Goal: Task Accomplishment & Management: Manage account settings

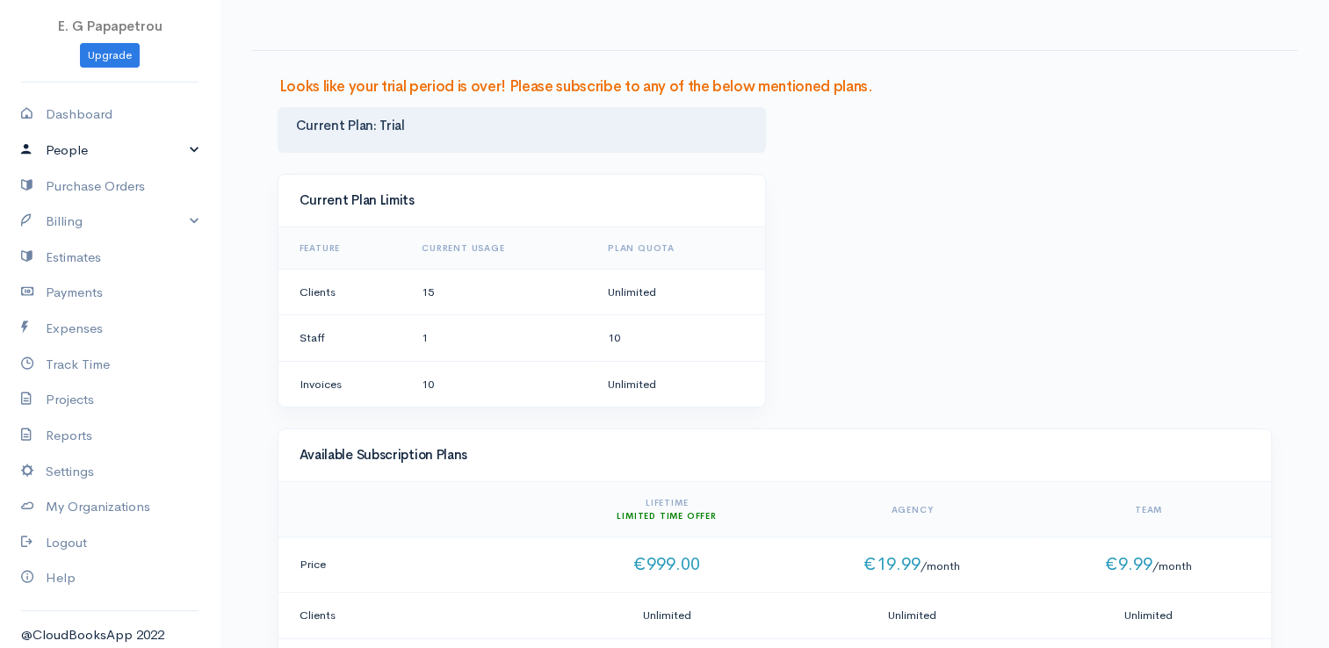
click at [87, 139] on link "People" at bounding box center [110, 151] width 220 height 36
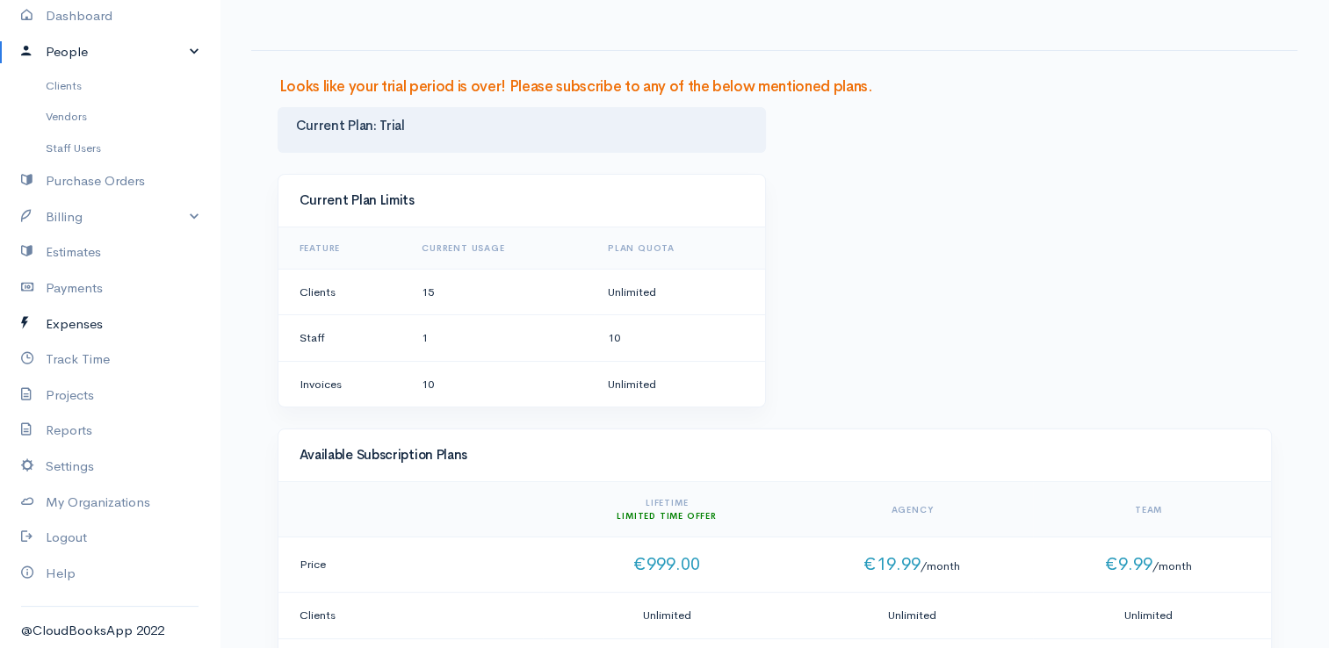
scroll to position [101, 0]
click at [81, 460] on link "Settings" at bounding box center [110, 464] width 220 height 36
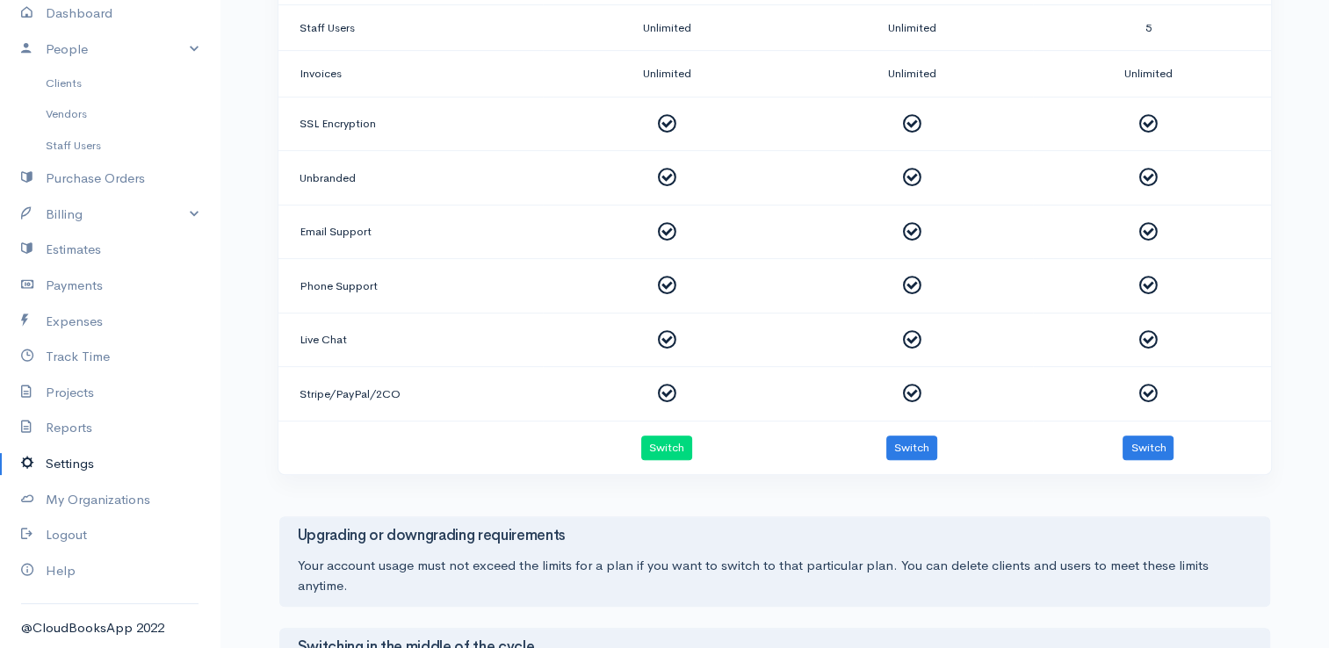
scroll to position [703, 0]
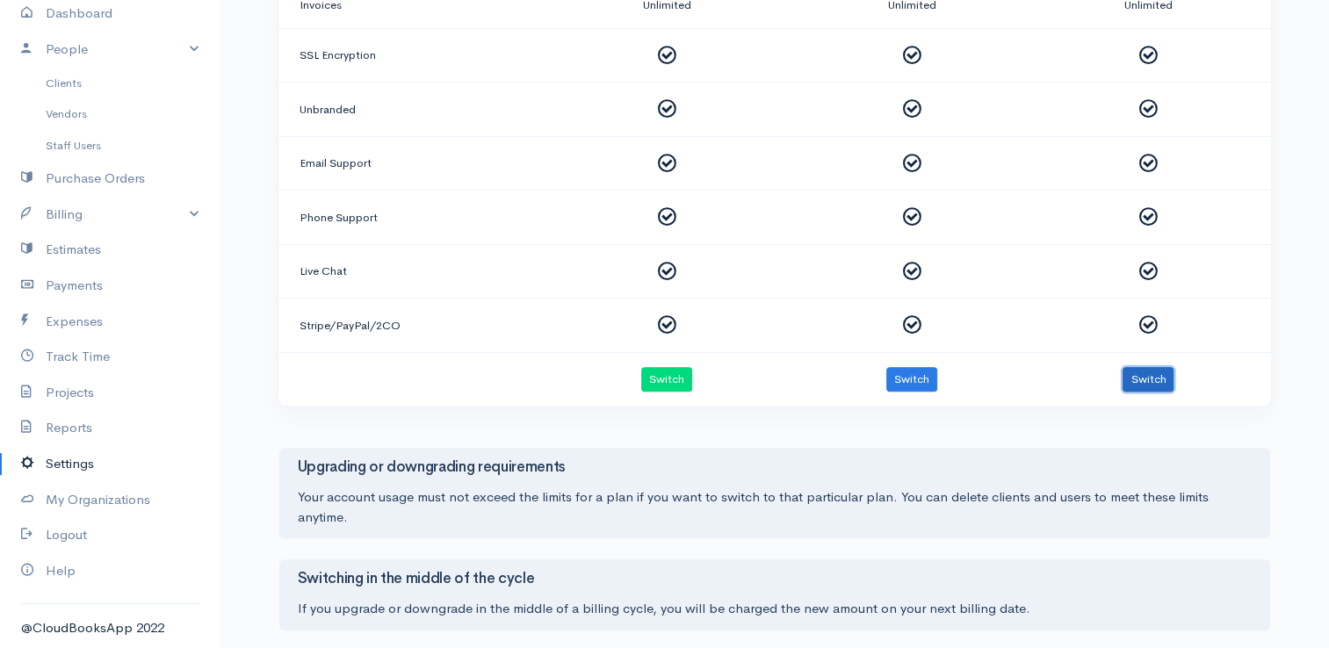
click at [1163, 372] on button "Switch" at bounding box center [1148, 379] width 51 height 25
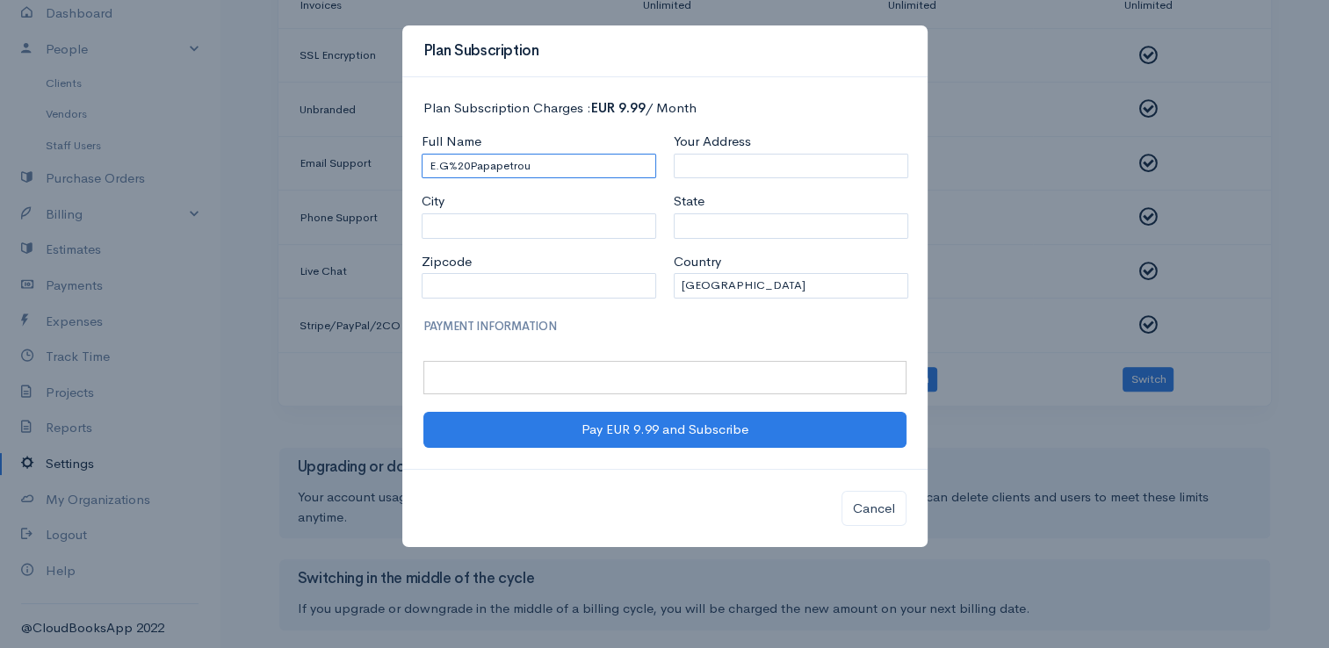
click at [467, 163] on input "E.G%20Papapetrou" at bounding box center [539, 166] width 235 height 25
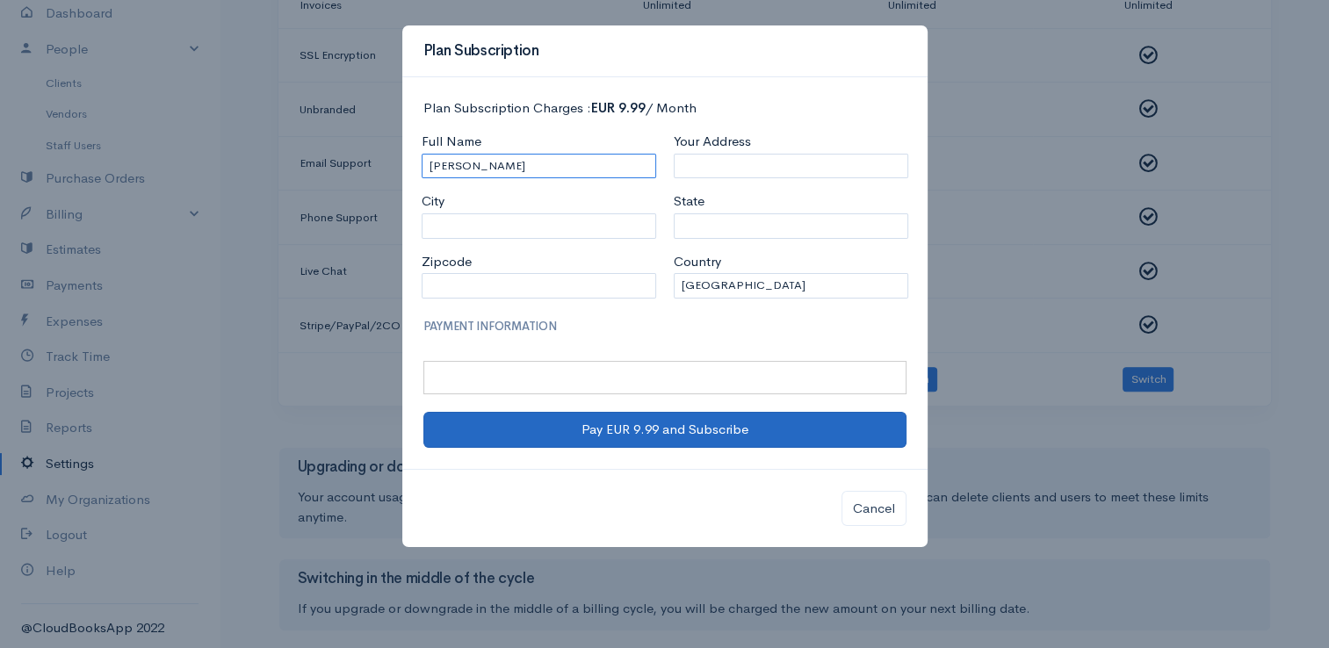
type input "[PERSON_NAME]"
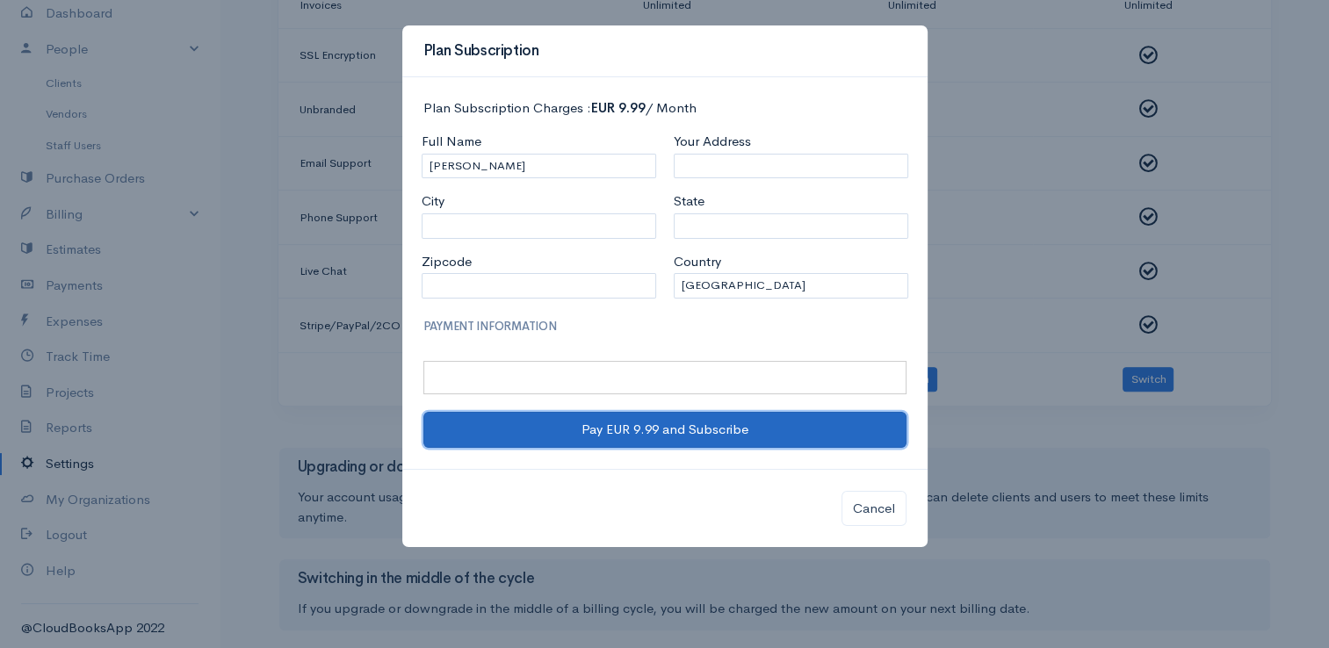
click at [619, 417] on button "Pay EUR 9.99 and Subscribe" at bounding box center [664, 430] width 483 height 36
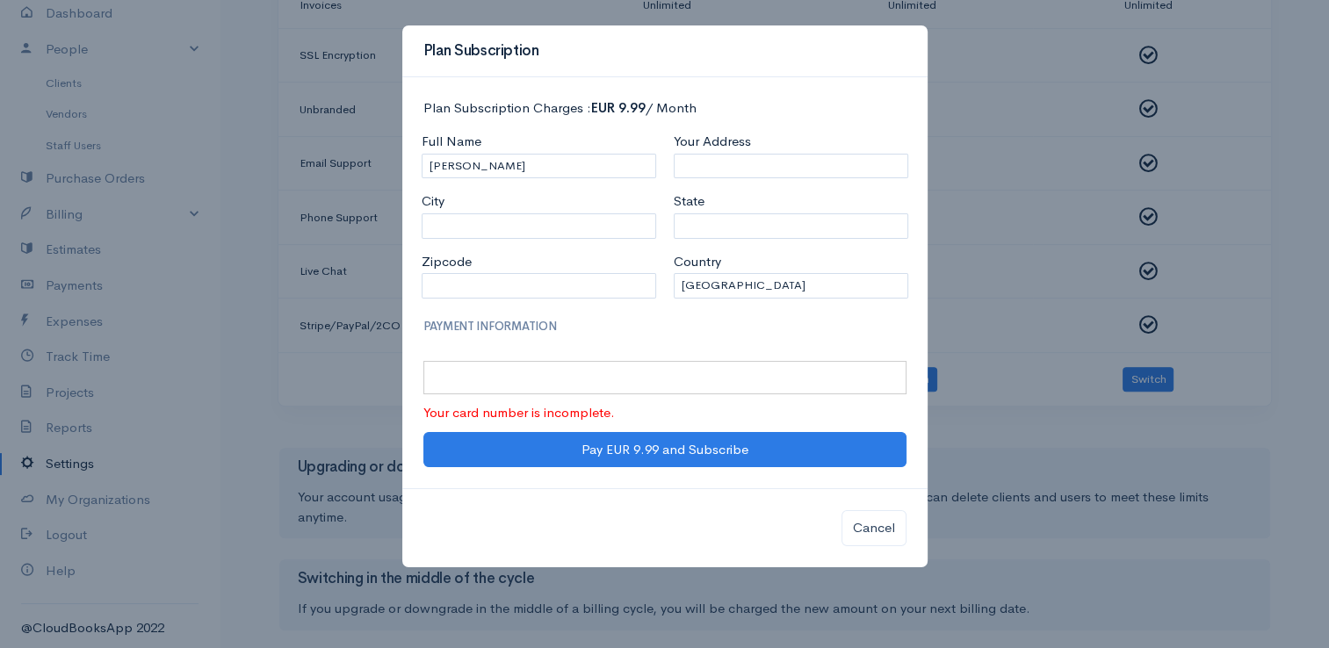
click at [582, 363] on div at bounding box center [664, 378] width 483 height 34
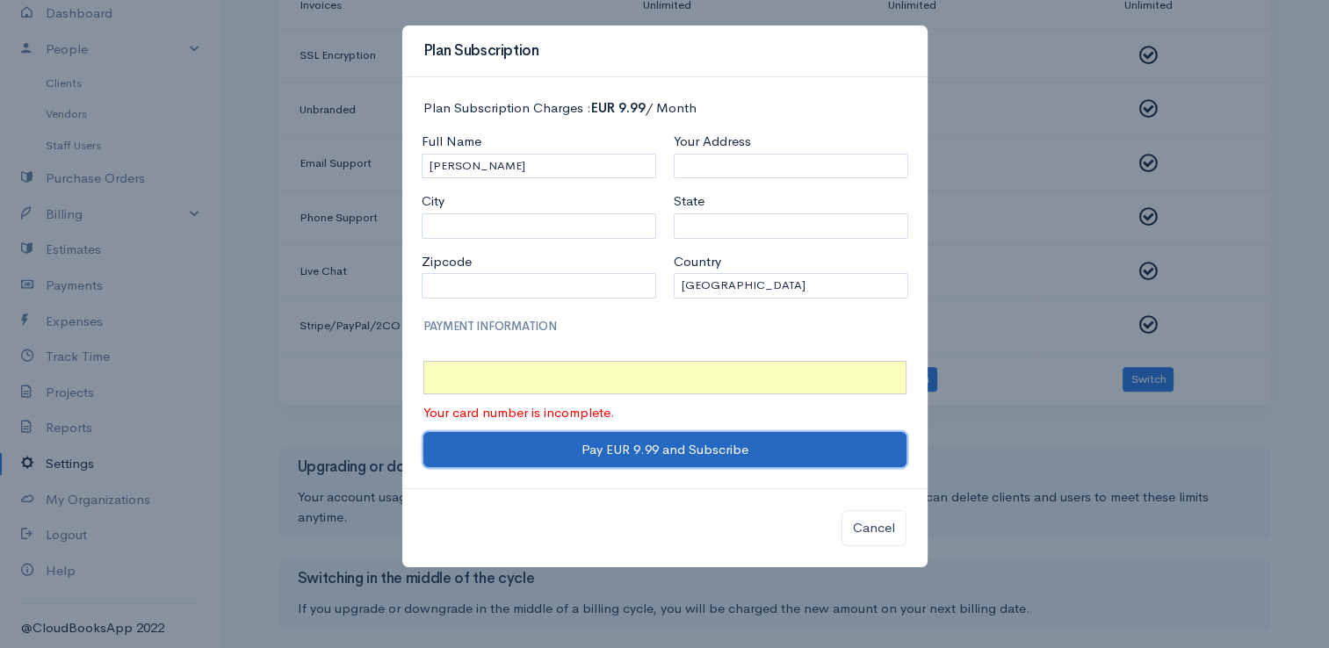
click at [772, 445] on button "Pay EUR 9.99 and Subscribe" at bounding box center [664, 450] width 483 height 36
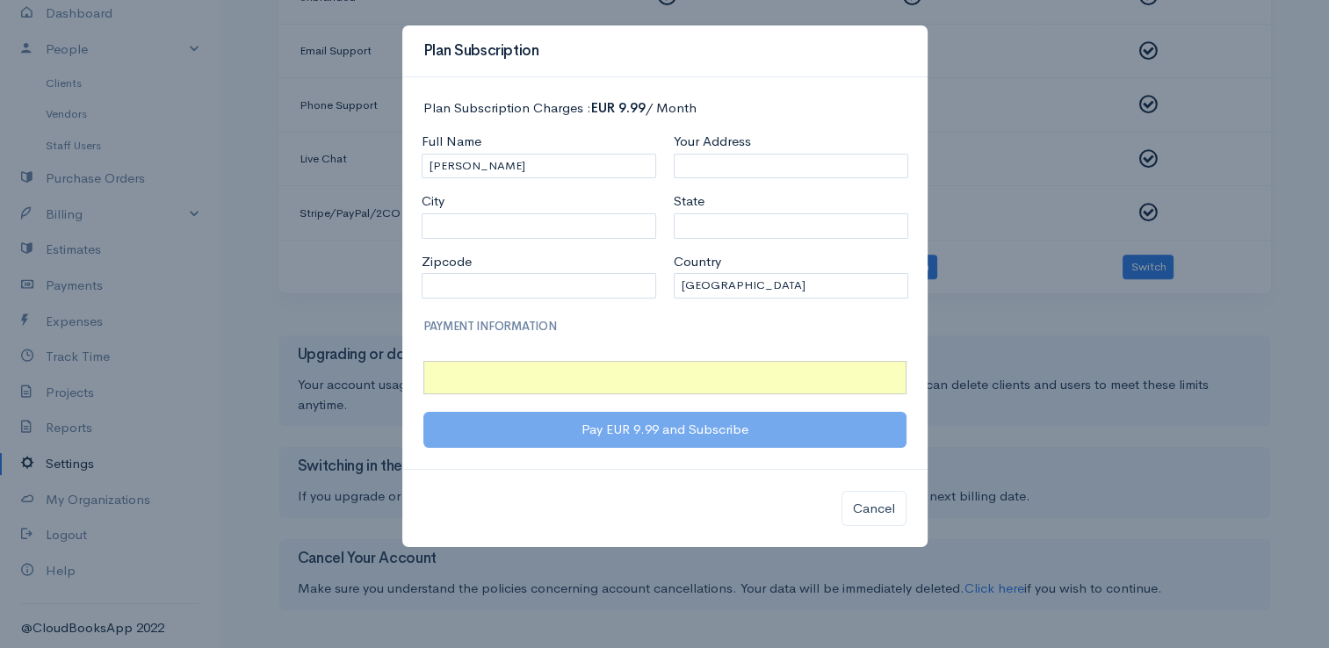
scroll to position [831, 0]
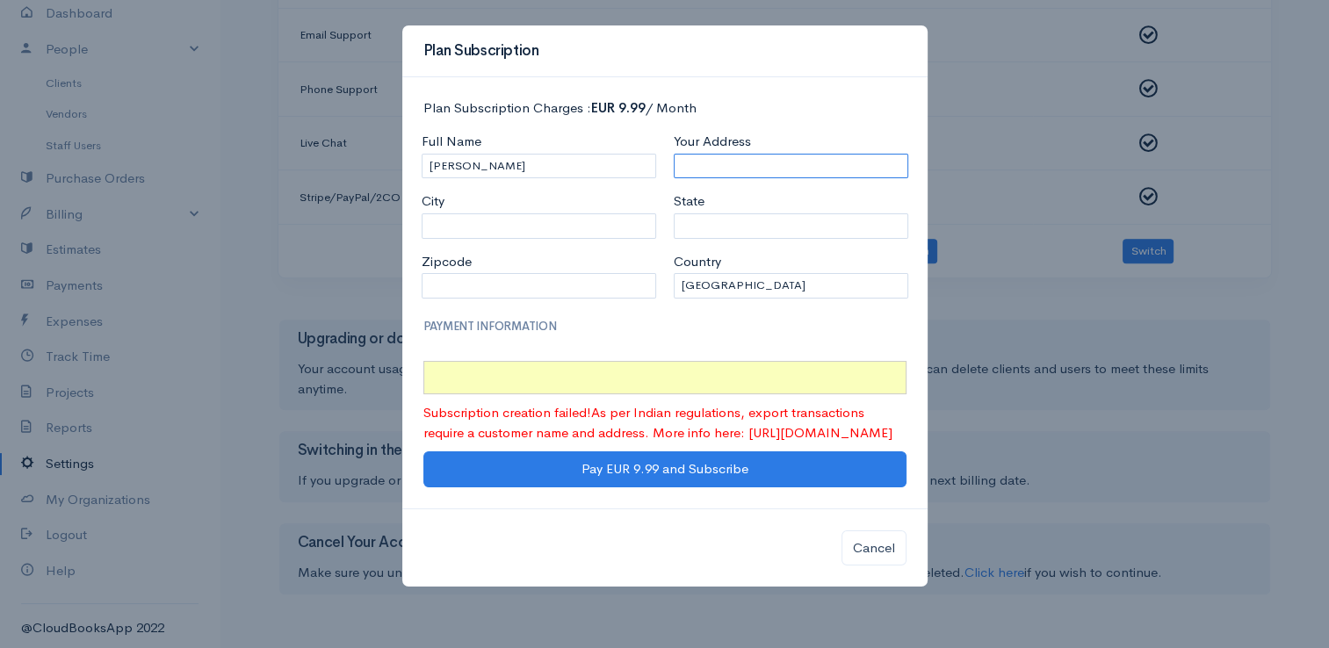
click at [708, 169] on input "Your Address" at bounding box center [791, 166] width 235 height 25
type input "[PERSON_NAME] 17Α"
type input "ΛΕΜΕΣΟΣ"
type input "3065"
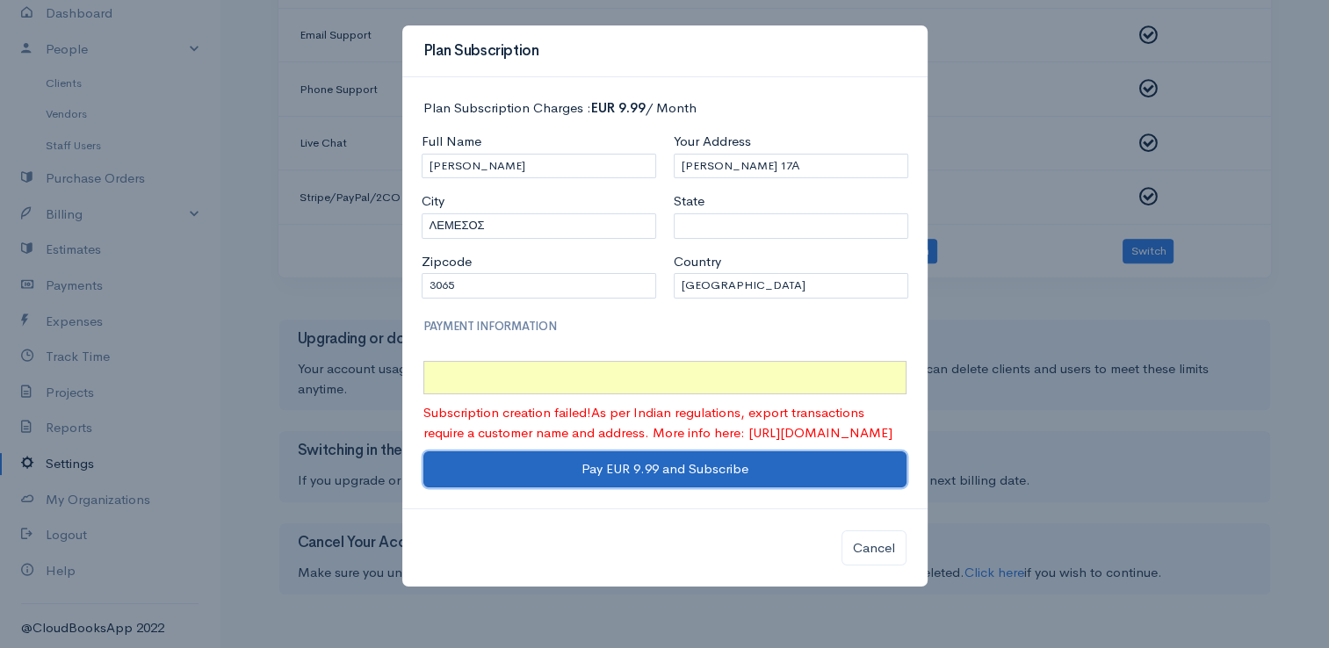
click at [648, 487] on button "Pay EUR 9.99 and Subscribe" at bounding box center [664, 470] width 483 height 36
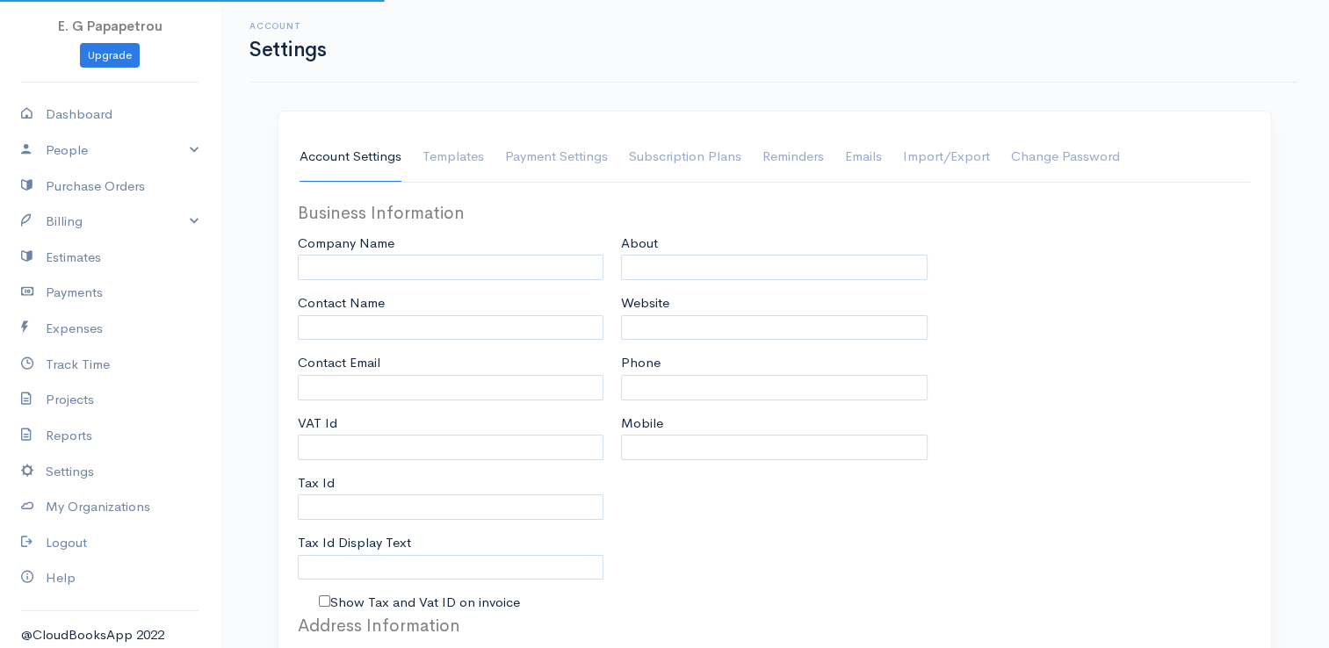
type input "E. G Papapetrou"
type input "[PERSON_NAME]"
type input "[EMAIL_ADDRESS][DOMAIN_NAME]"
type input "Tax Id"
select select
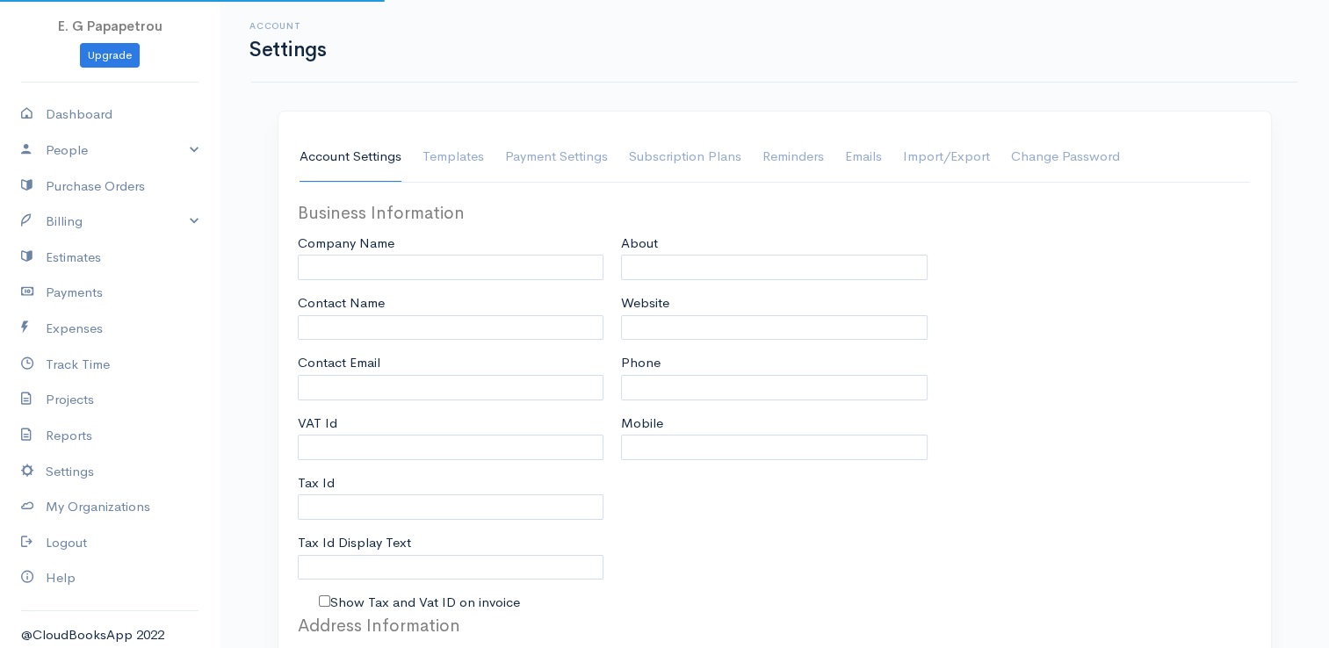
select select "dd-mm-yyyy"
select select
type input "INVOICE"
type input "1"
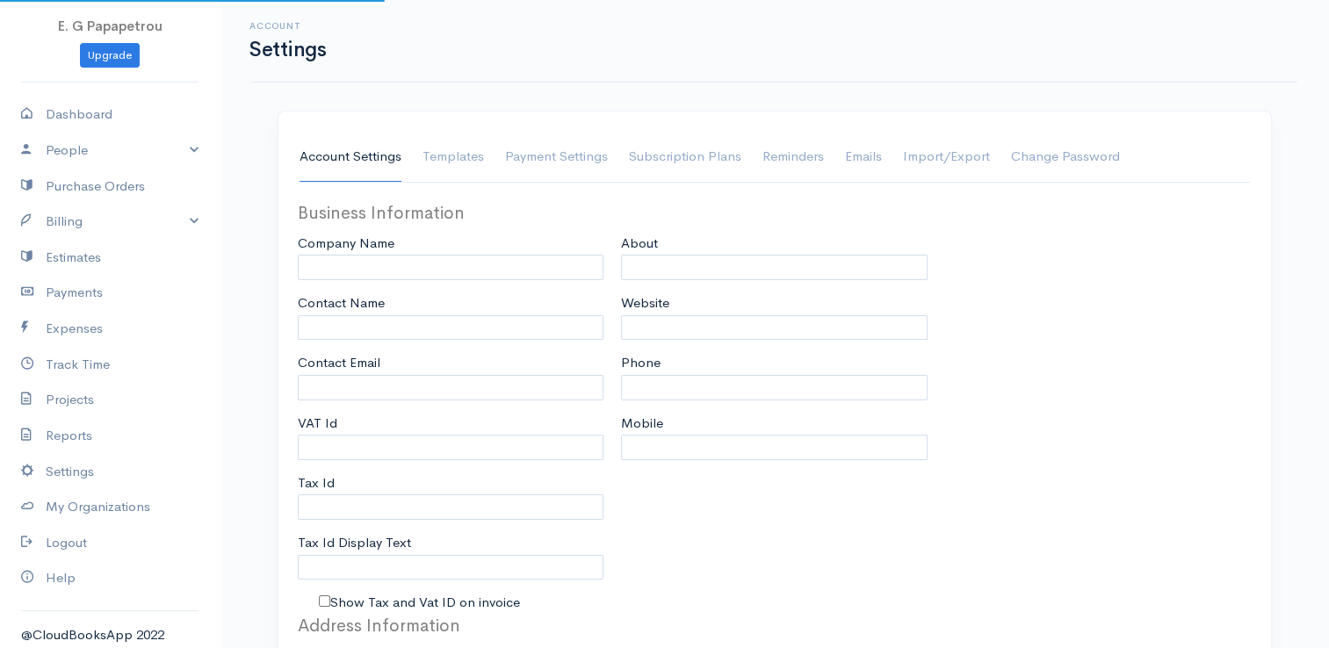
select select "3"
select select "[GEOGRAPHIC_DATA]"
select select "EUR"
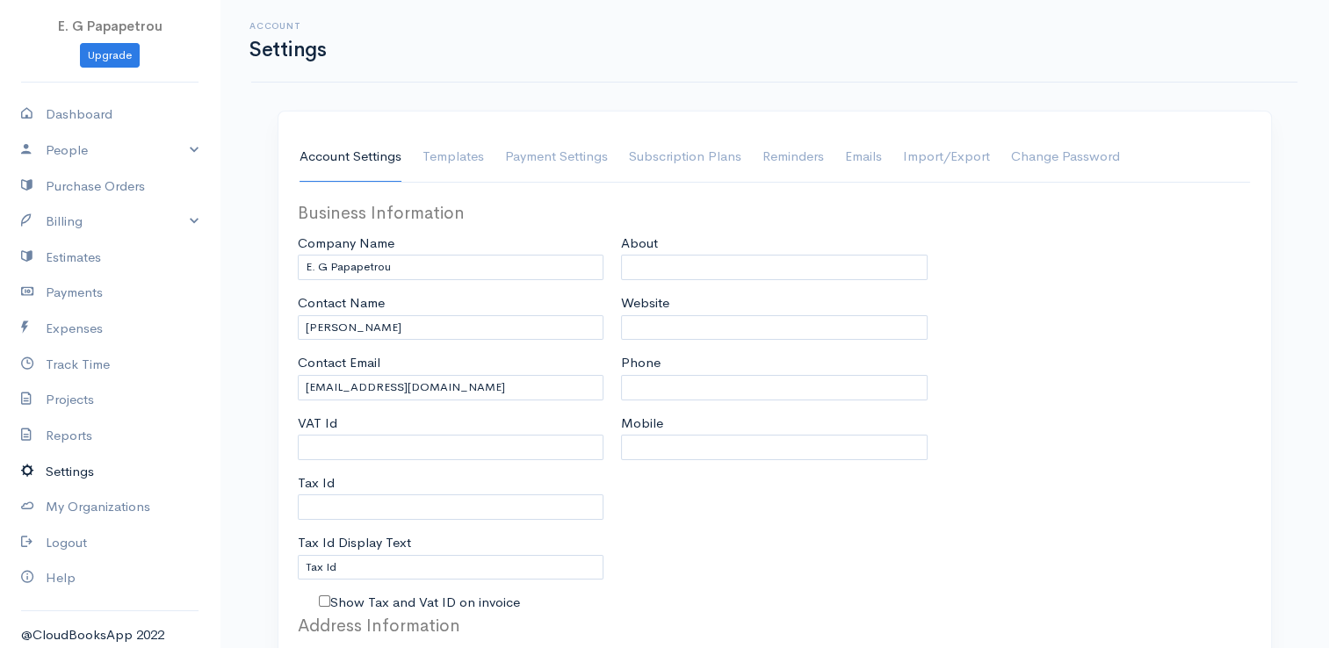
click at [154, 477] on link "Settings" at bounding box center [110, 472] width 220 height 36
click at [70, 466] on link "Settings" at bounding box center [110, 472] width 220 height 36
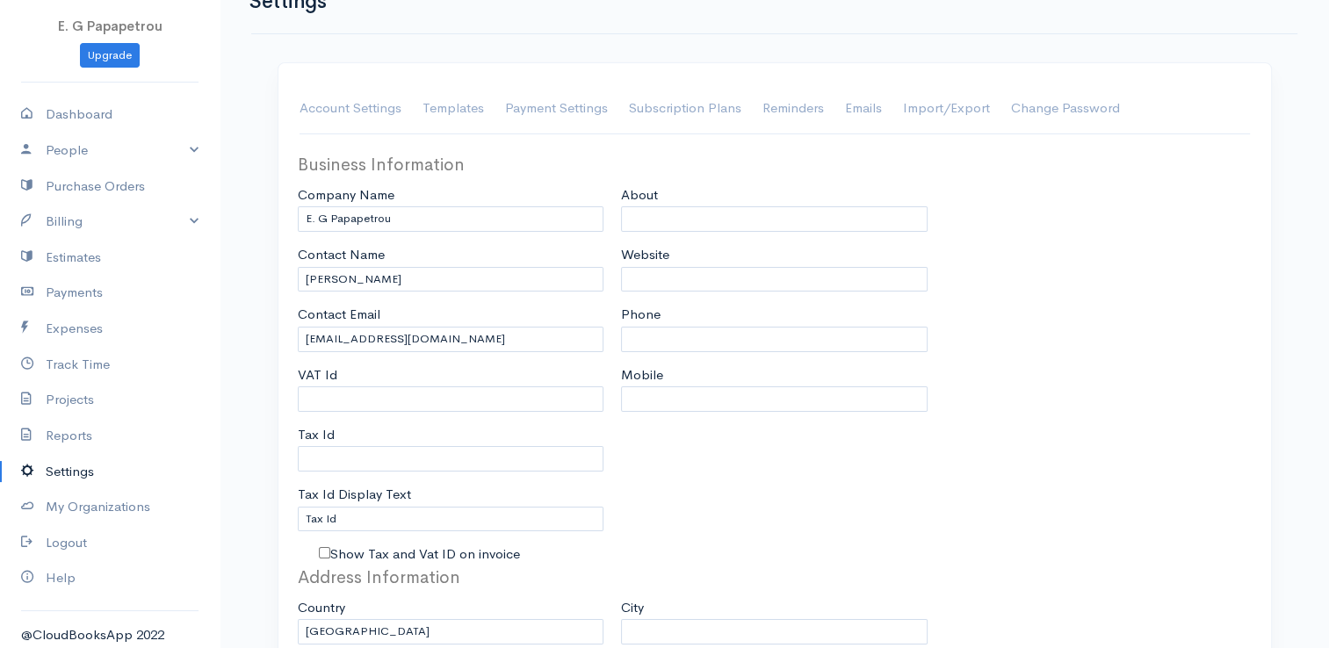
scroll to position [88, 0]
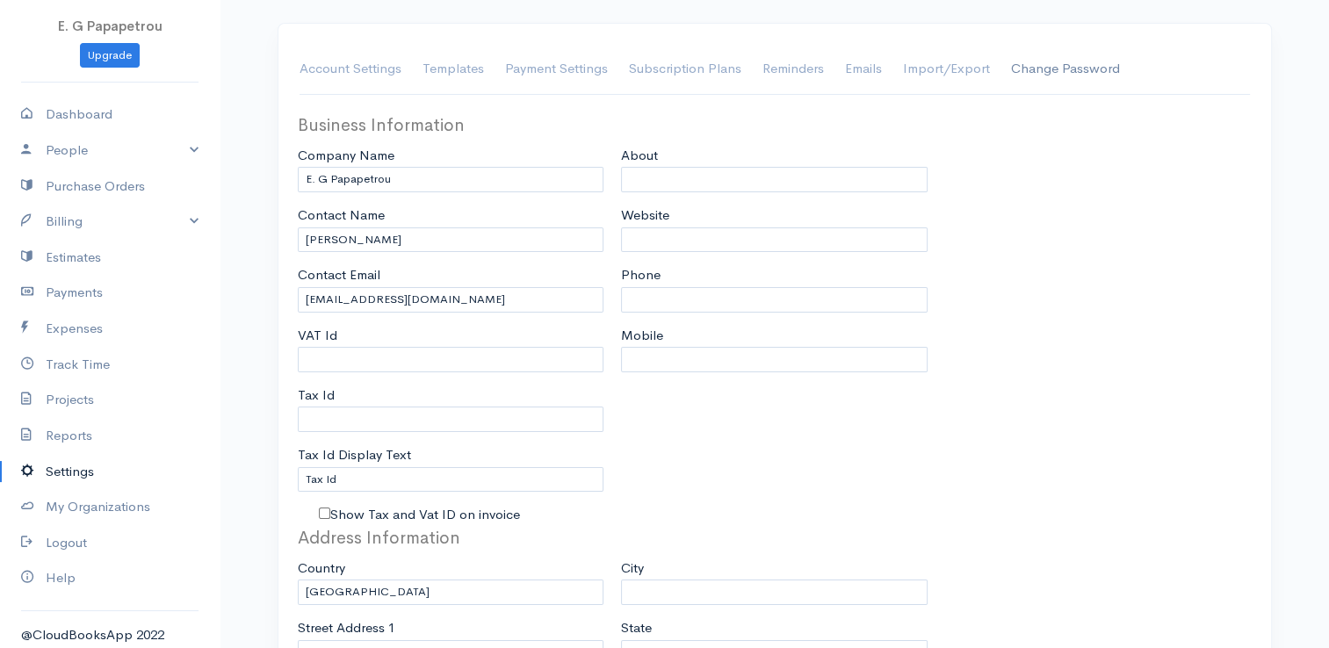
click at [1047, 72] on link "Change Password" at bounding box center [1065, 69] width 109 height 49
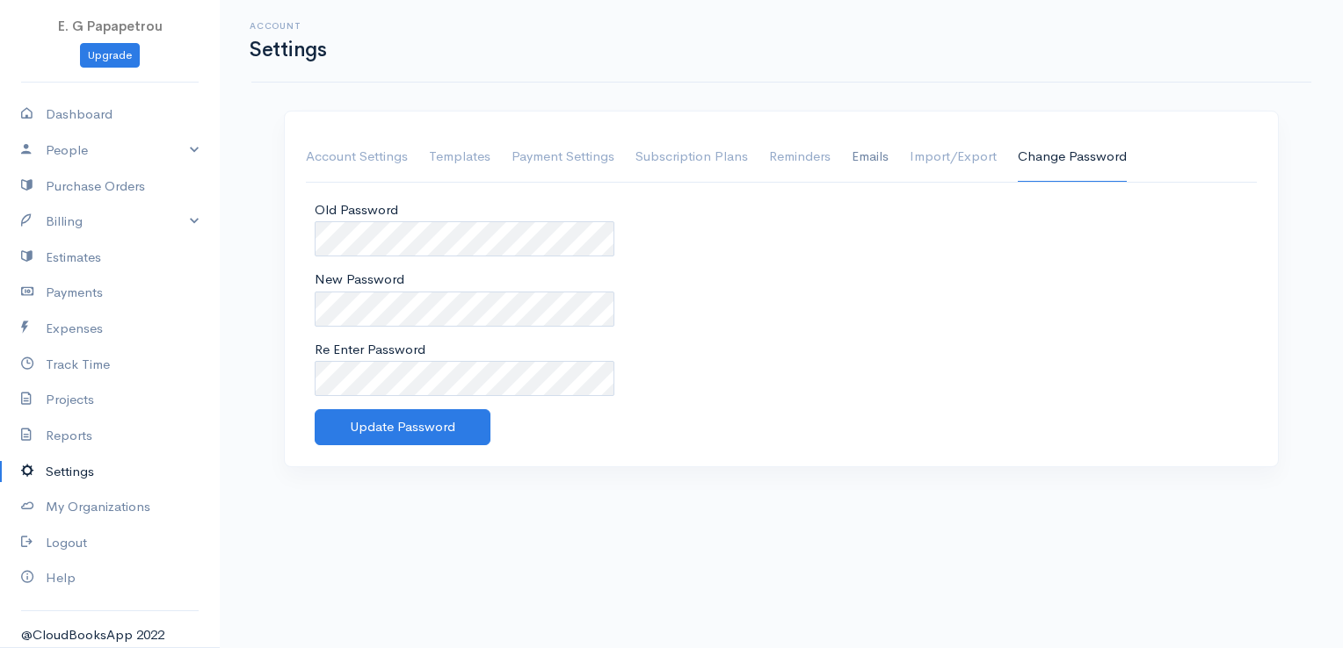
click at [869, 155] on link "Emails" at bounding box center [869, 157] width 37 height 49
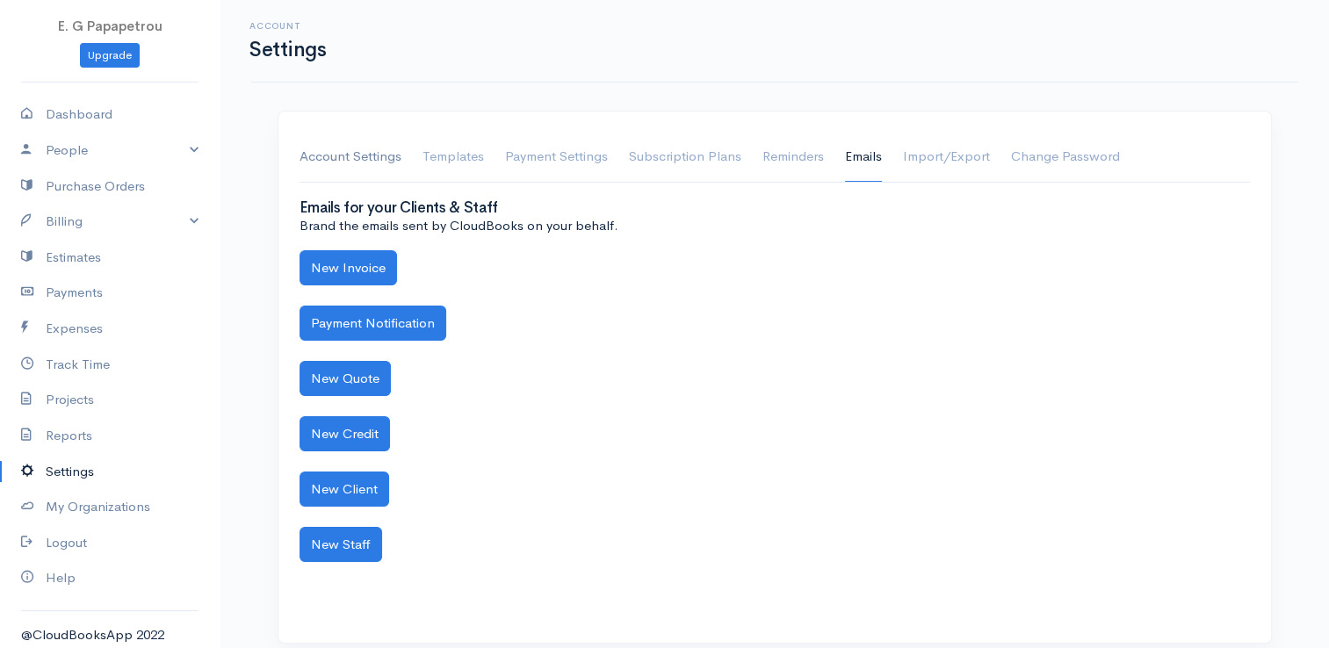
click at [378, 153] on link "Account Settings" at bounding box center [351, 157] width 102 height 49
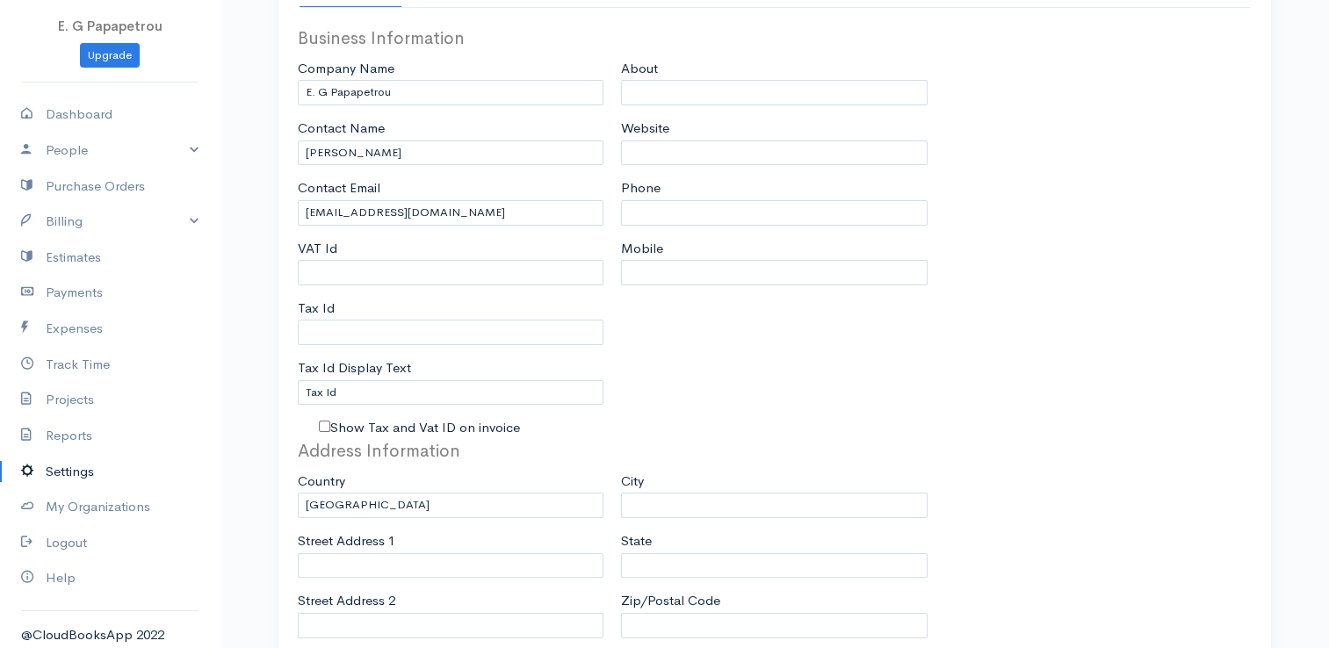
scroll to position [176, 0]
